Goal: Task Accomplishment & Management: Manage account settings

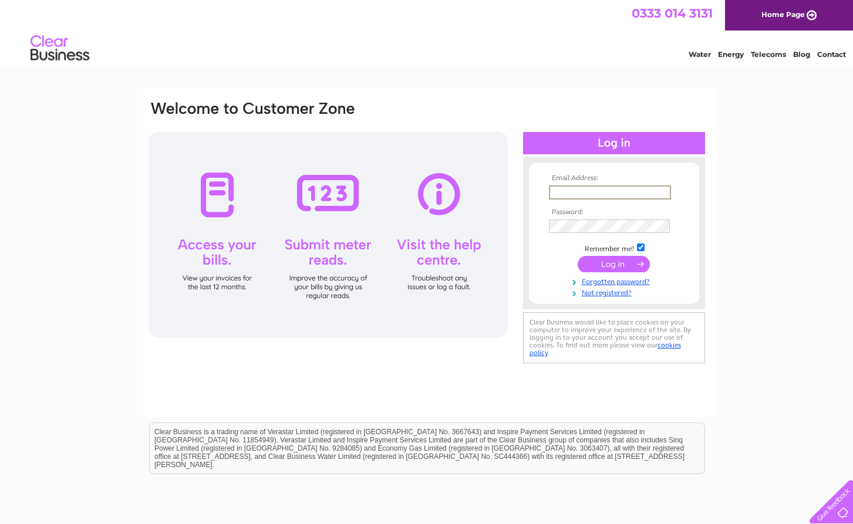
type input "enquiries.thelossie2-3@outlook.com"
click at [613, 263] on input "submit" at bounding box center [614, 264] width 72 height 16
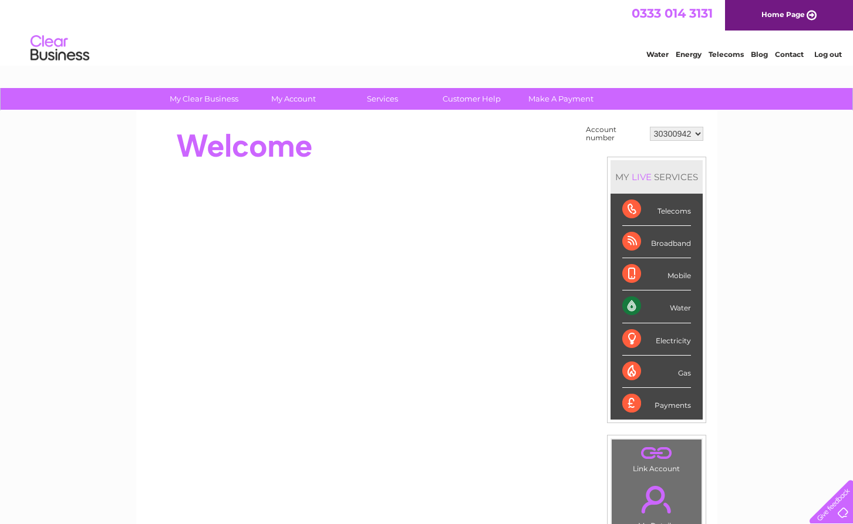
click at [666, 306] on div "Water" at bounding box center [656, 307] width 69 height 32
click at [683, 308] on div "Water" at bounding box center [656, 307] width 69 height 32
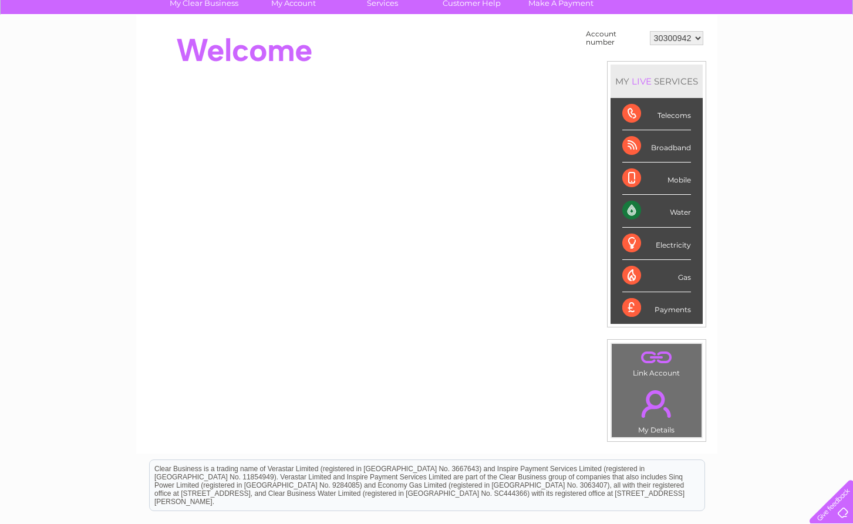
scroll to position [93, 0]
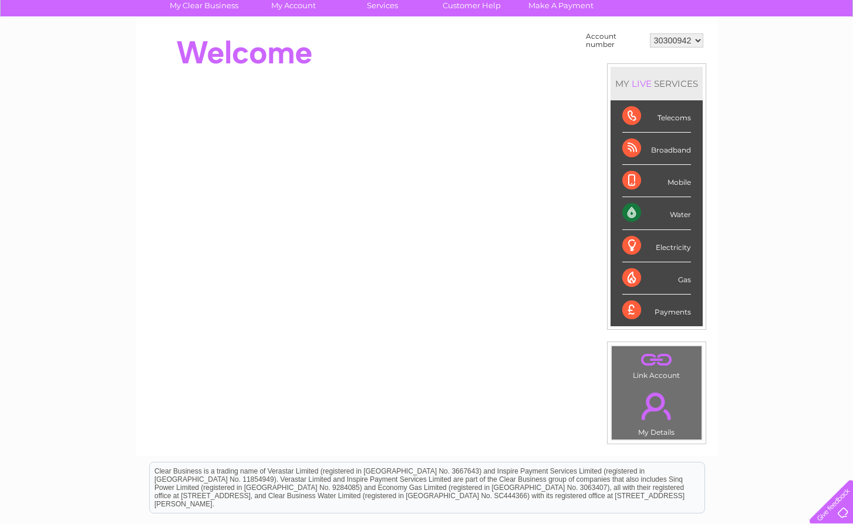
click at [681, 217] on div "Water" at bounding box center [656, 213] width 69 height 32
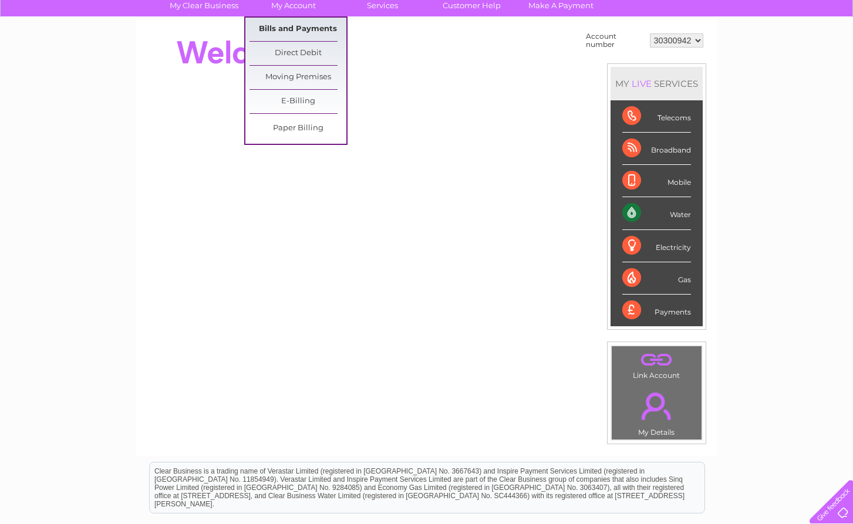
click at [301, 28] on link "Bills and Payments" at bounding box center [298, 29] width 97 height 23
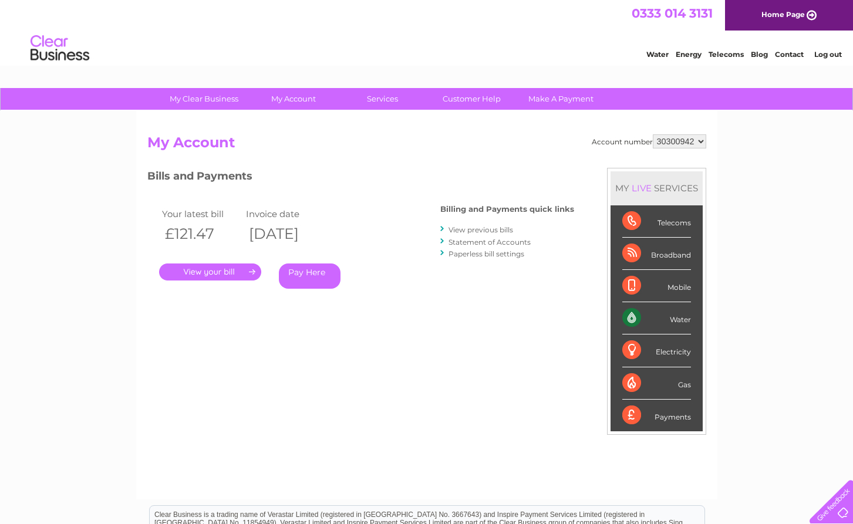
click at [241, 268] on link "." at bounding box center [210, 272] width 102 height 17
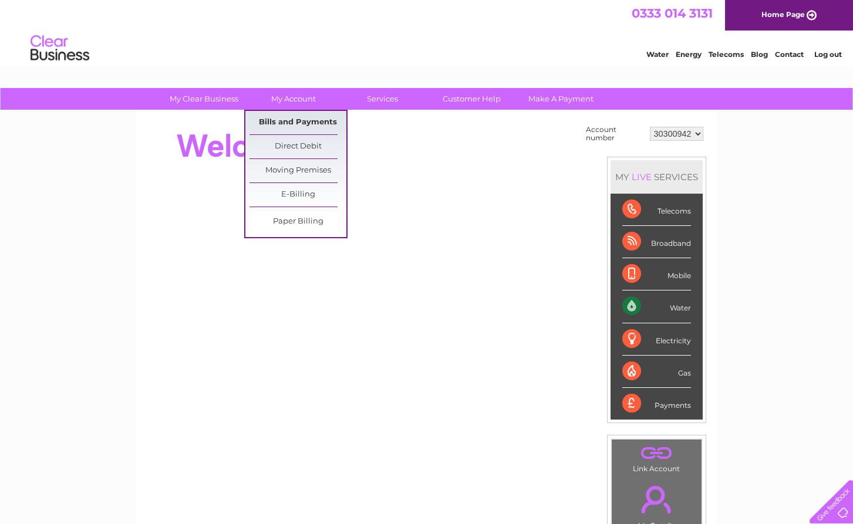
click at [297, 124] on link "Bills and Payments" at bounding box center [298, 122] width 97 height 23
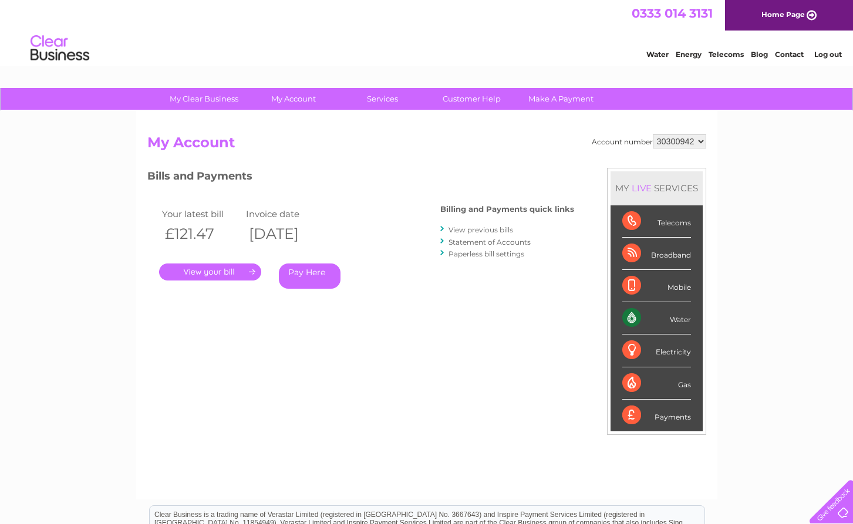
click at [214, 274] on link "." at bounding box center [210, 272] width 102 height 17
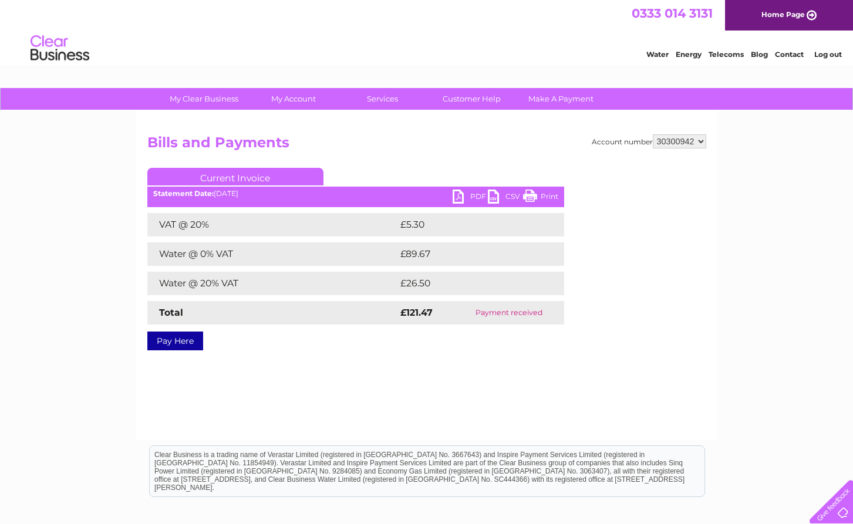
click at [476, 197] on link "PDF" at bounding box center [470, 198] width 35 height 17
